Goal: Transaction & Acquisition: Subscribe to service/newsletter

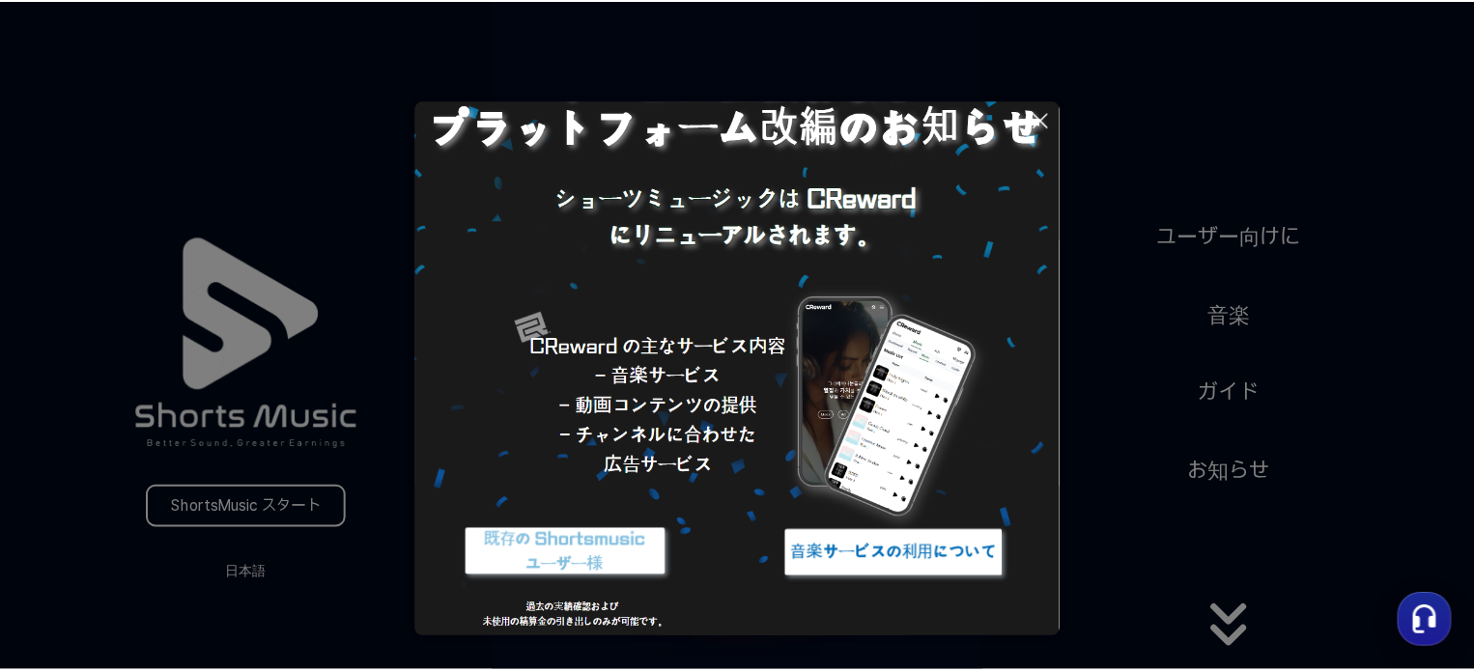
scroll to position [111, 0]
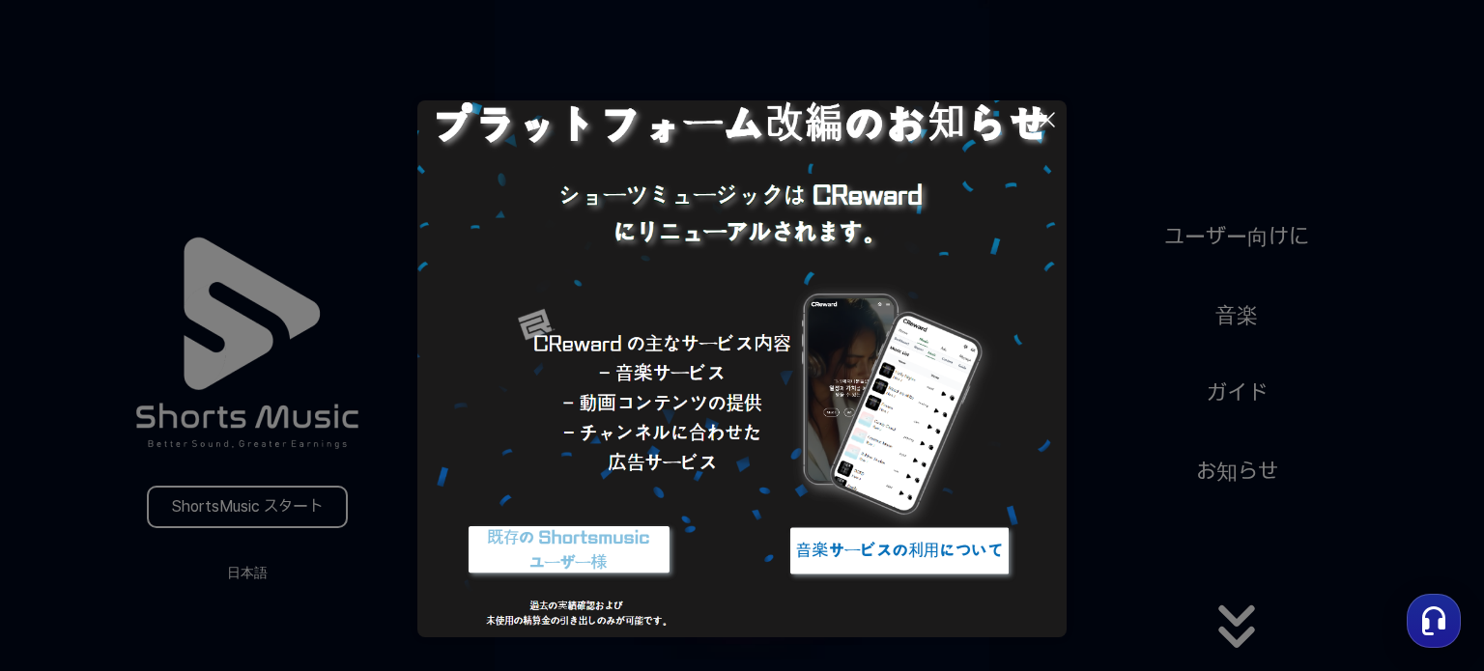
click at [549, 552] on img at bounding box center [568, 551] width 241 height 72
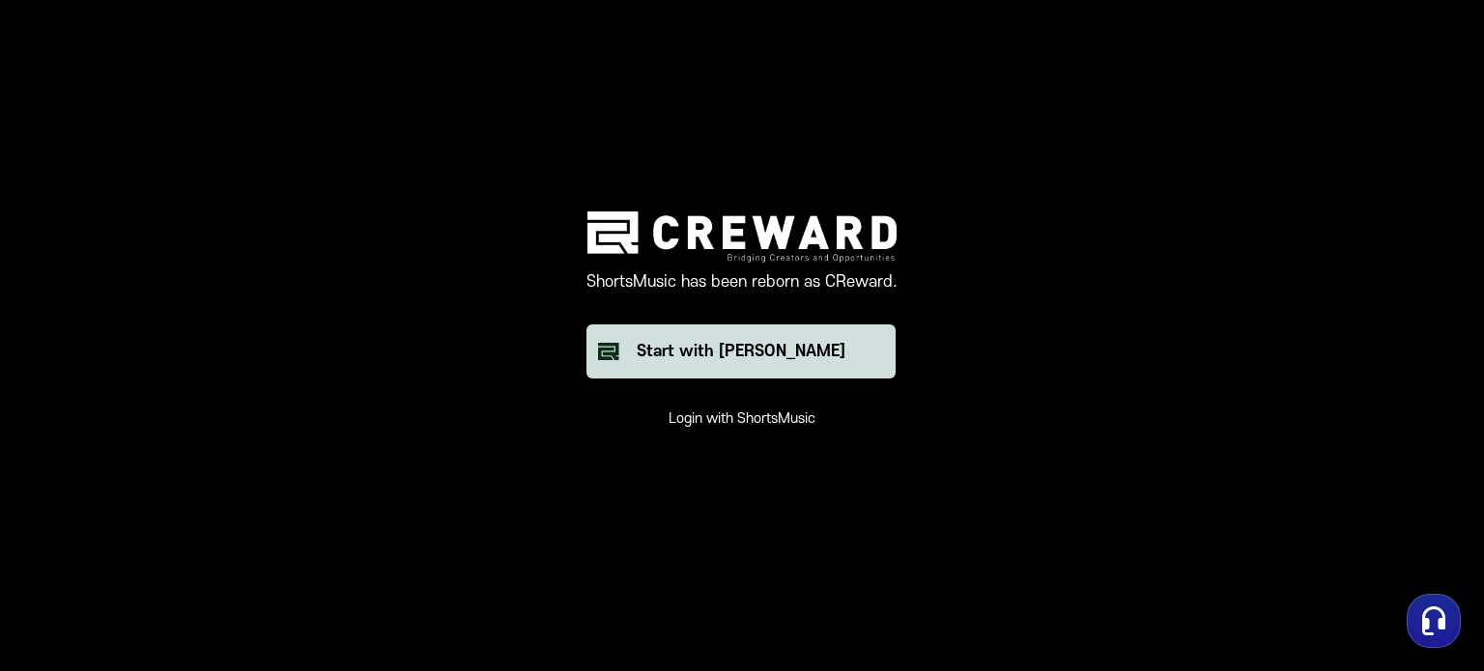
click at [692, 355] on div "Start with Creward" at bounding box center [741, 351] width 209 height 23
